Goal: Task Accomplishment & Management: Manage account settings

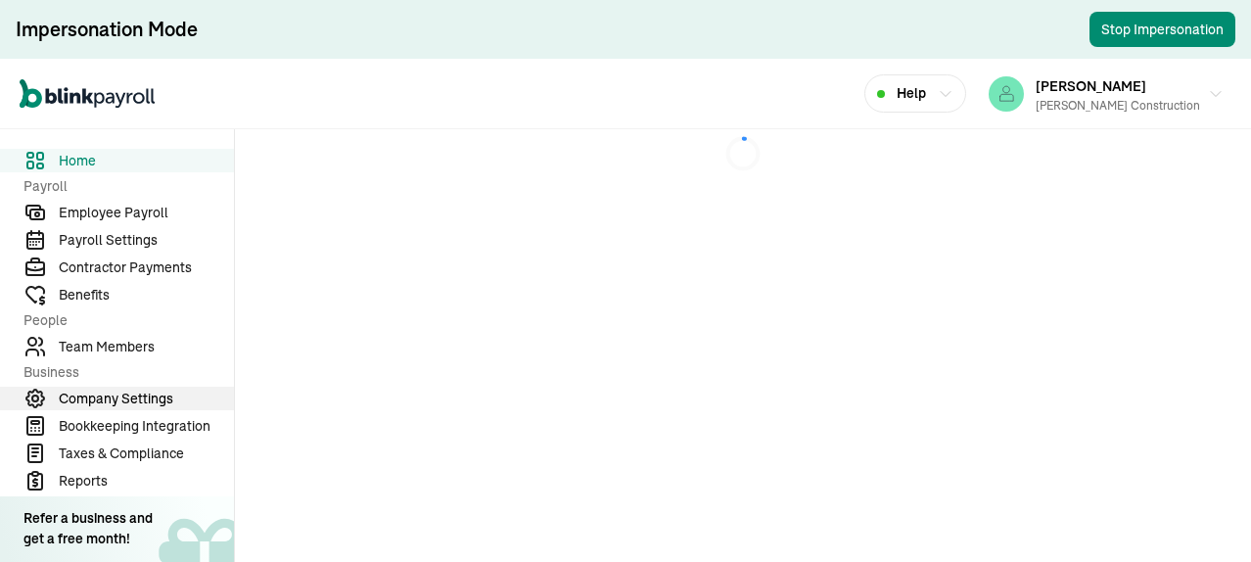
click at [137, 391] on span "Company Settings" at bounding box center [146, 399] width 175 height 21
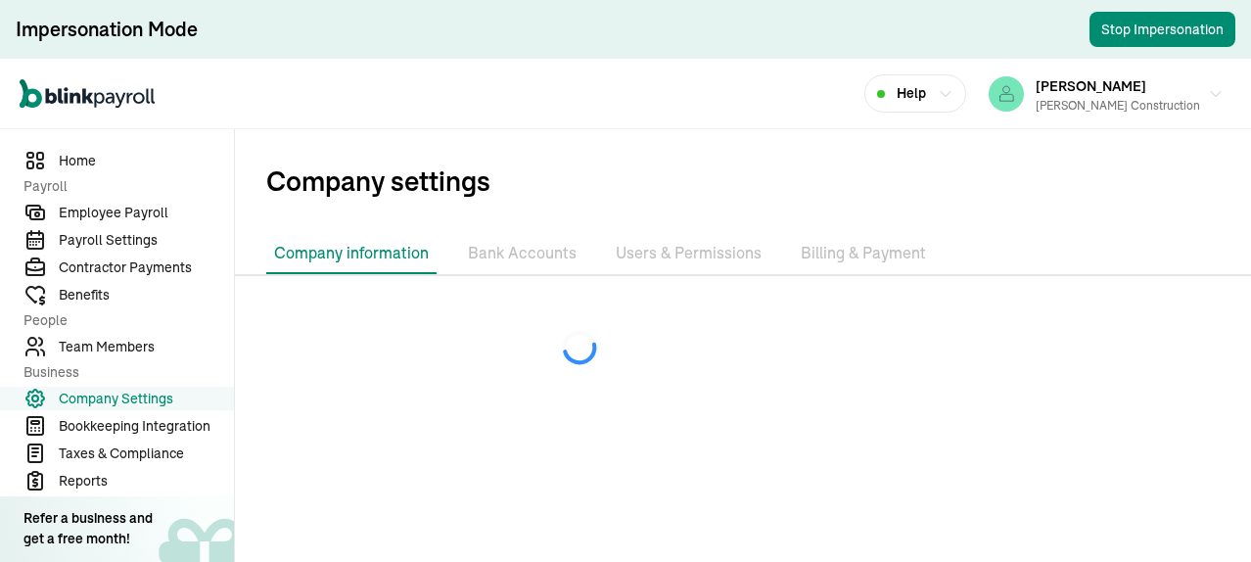
click at [530, 256] on li "Bank Accounts" at bounding box center [522, 253] width 124 height 41
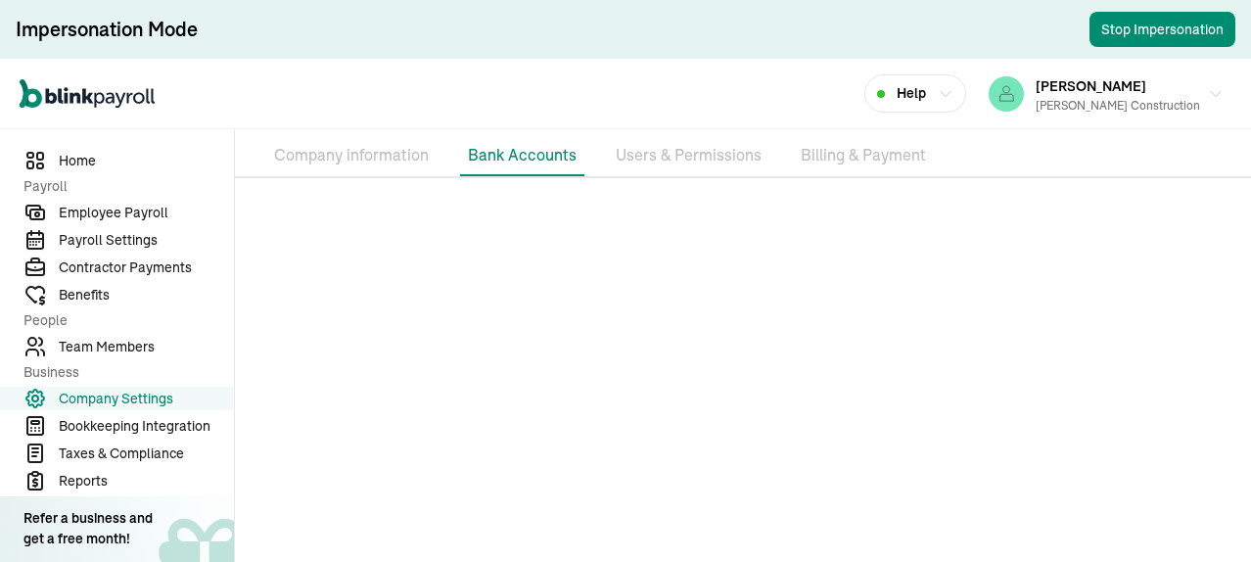
scroll to position [106, 0]
click at [133, 210] on span "Employee Payroll" at bounding box center [146, 213] width 175 height 21
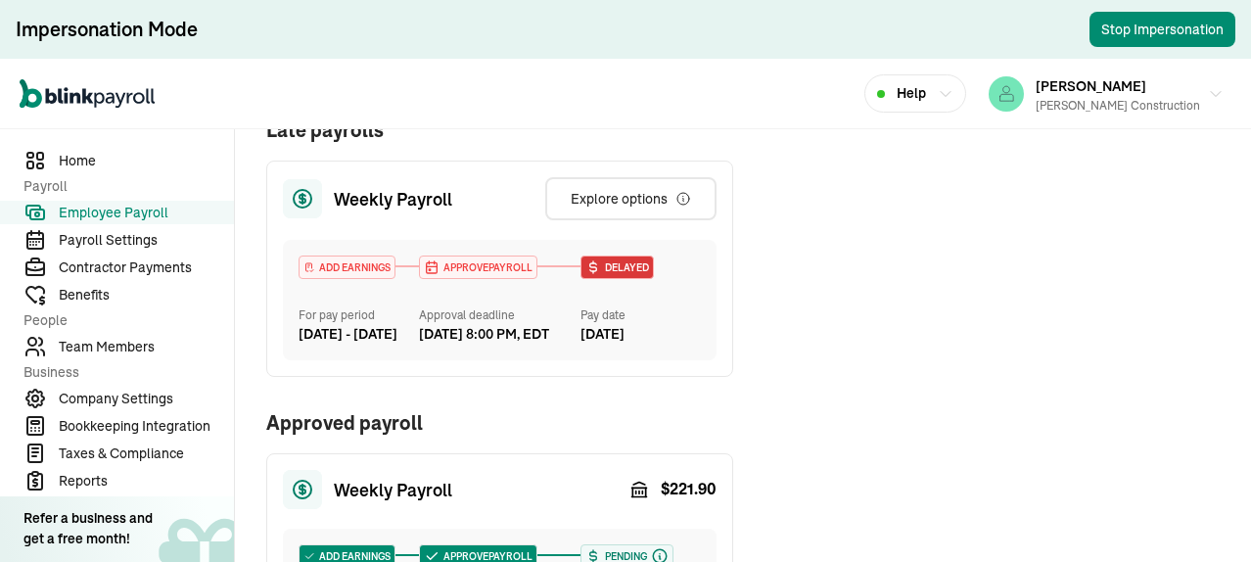
scroll to position [399, 0]
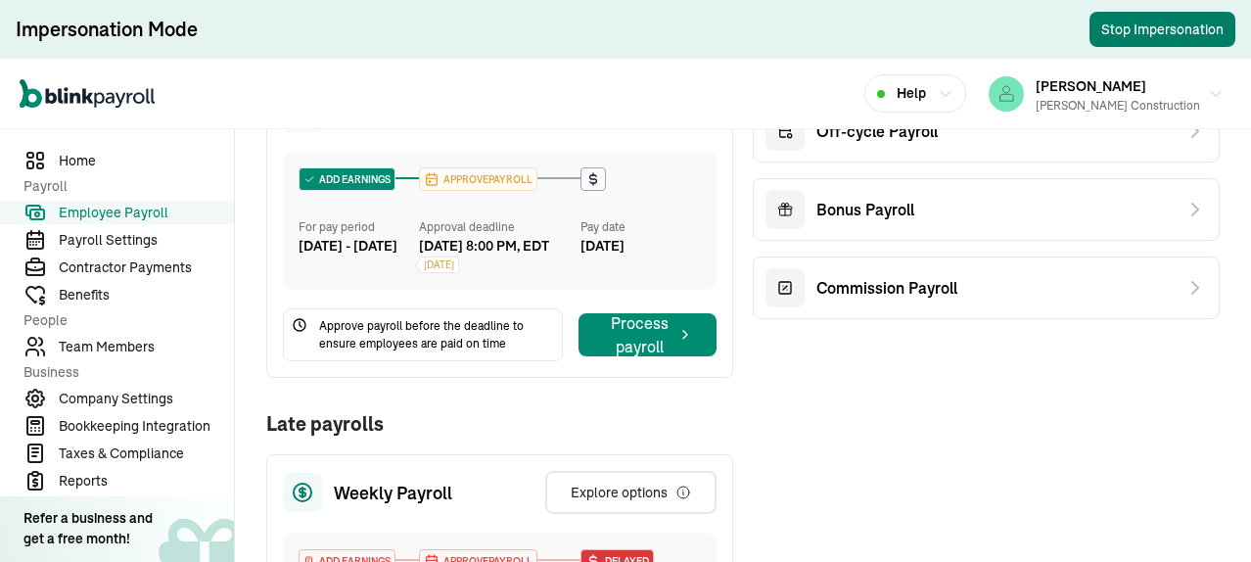
click at [1123, 30] on button "Stop Impersonation" at bounding box center [1163, 29] width 146 height 35
